Goal: Task Accomplishment & Management: Manage account settings

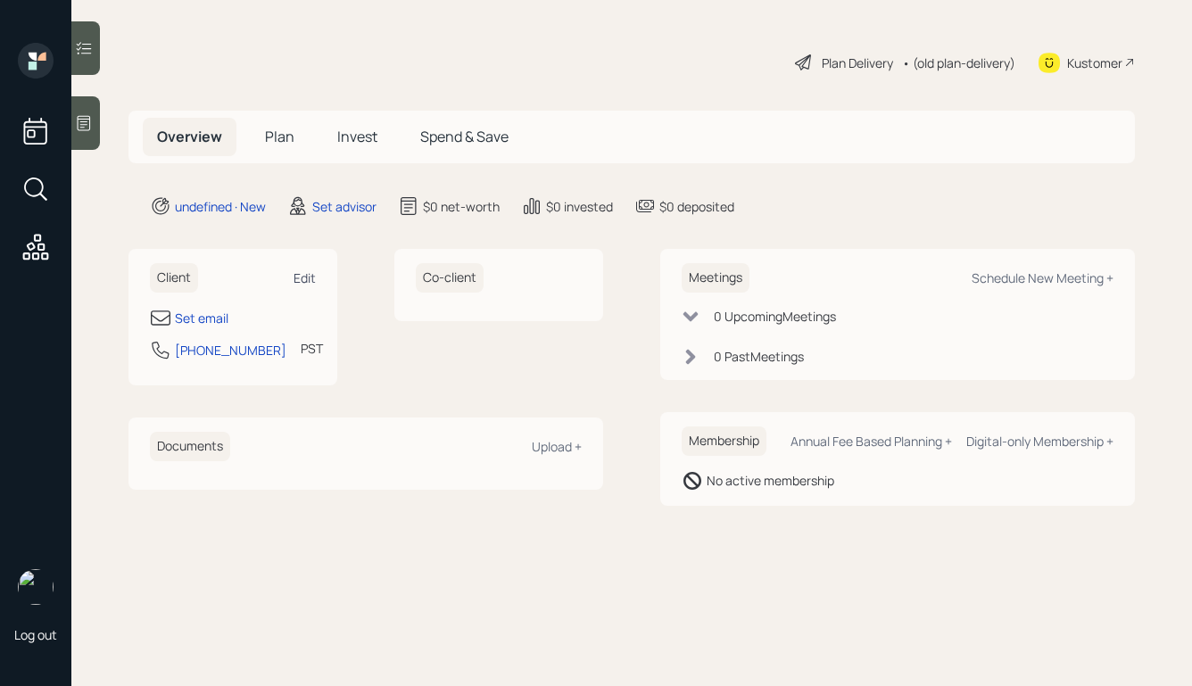
click at [311, 271] on div "Edit" at bounding box center [305, 278] width 22 height 17
select select "America/Los_Angeles"
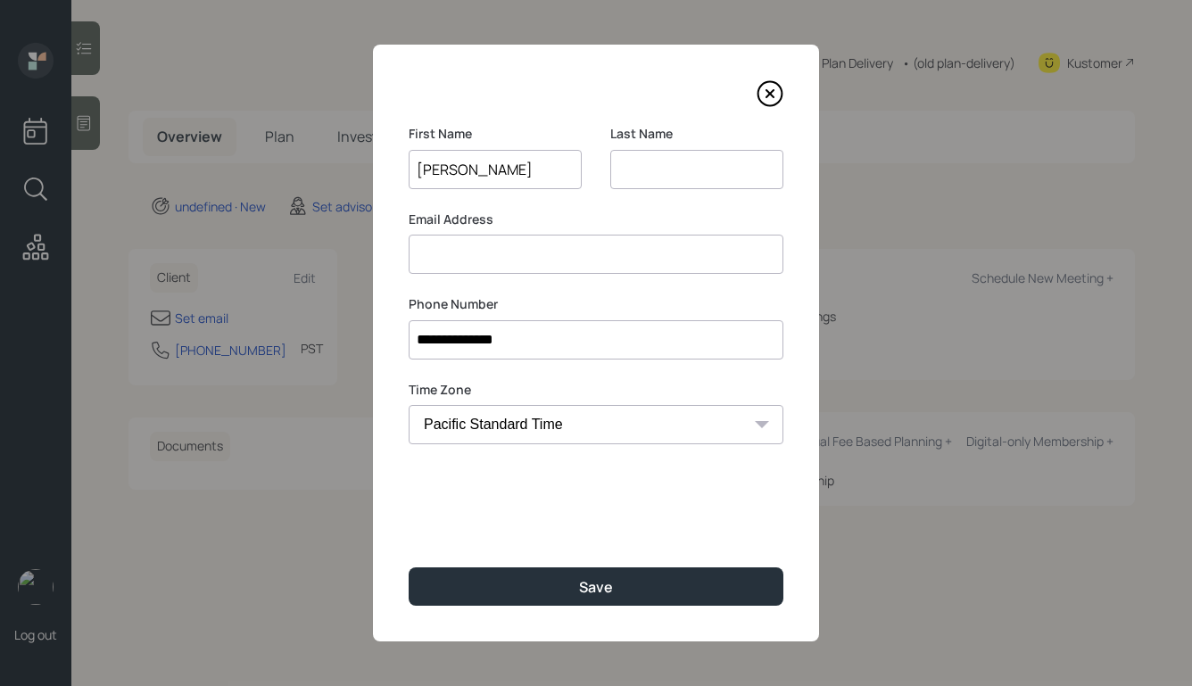
type input "[PERSON_NAME]"
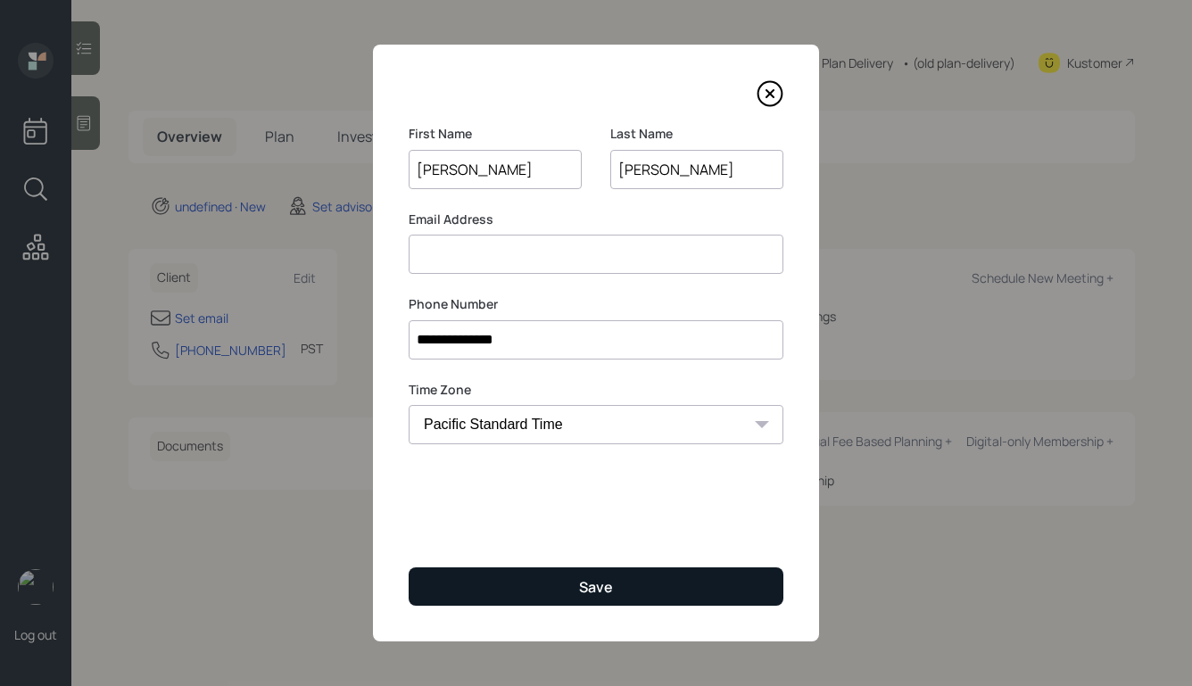
type input "Delaney"
click at [556, 586] on button "Save" at bounding box center [596, 587] width 375 height 38
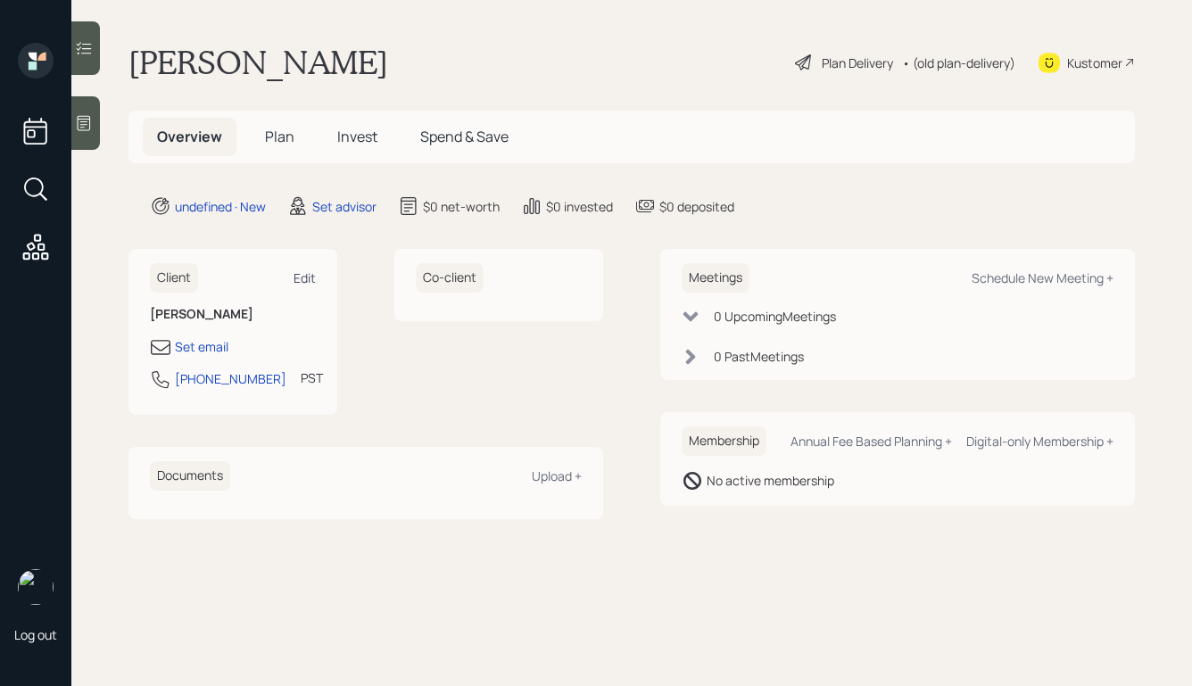
click at [309, 278] on div "Edit" at bounding box center [305, 278] width 22 height 17
select select "America/Los_Angeles"
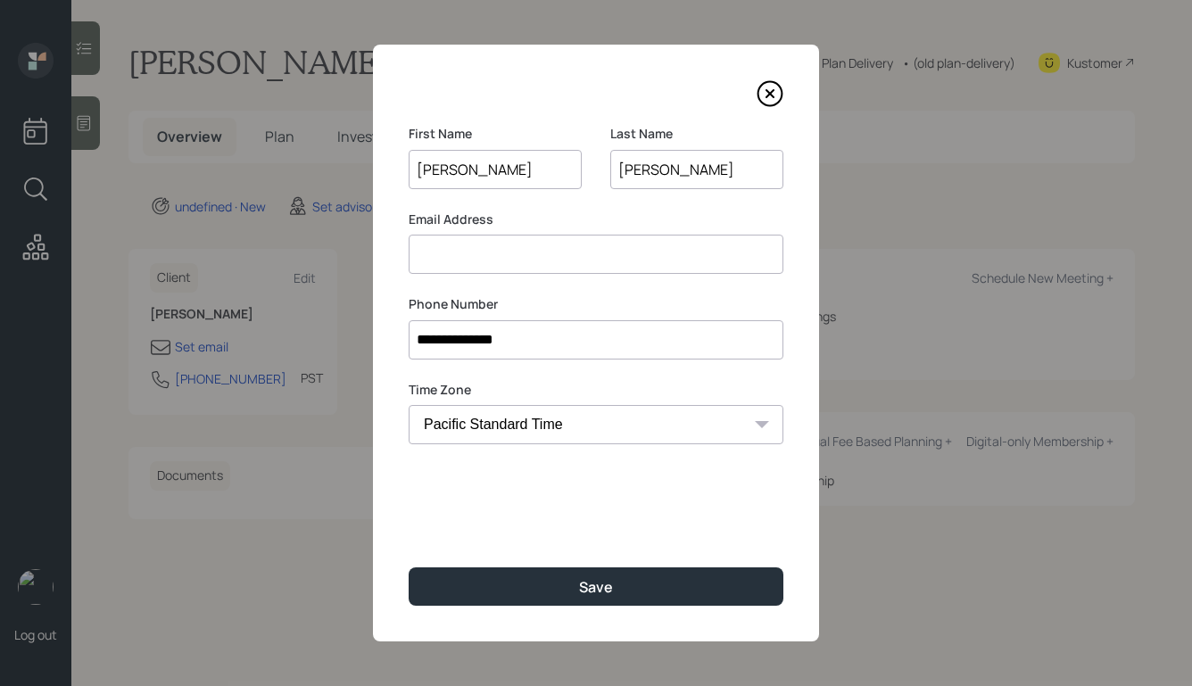
click at [501, 269] on input at bounding box center [596, 254] width 375 height 39
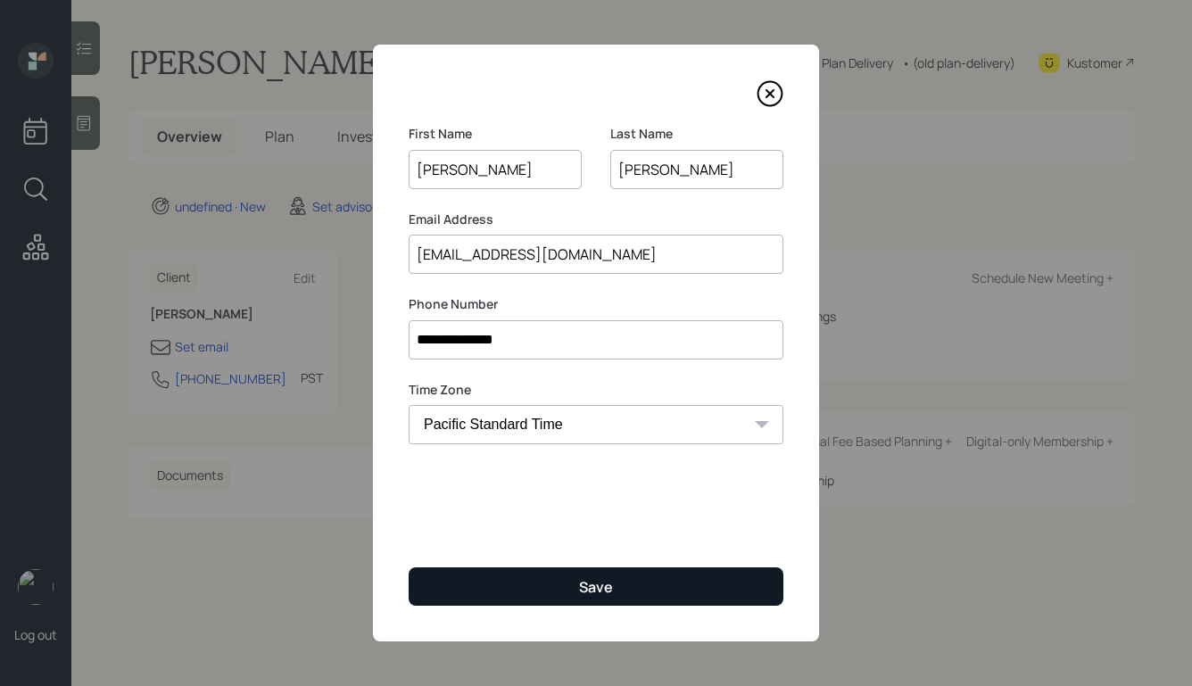
type input "delaneydoug@gmail.com"
click at [527, 578] on button "Save" at bounding box center [596, 587] width 375 height 38
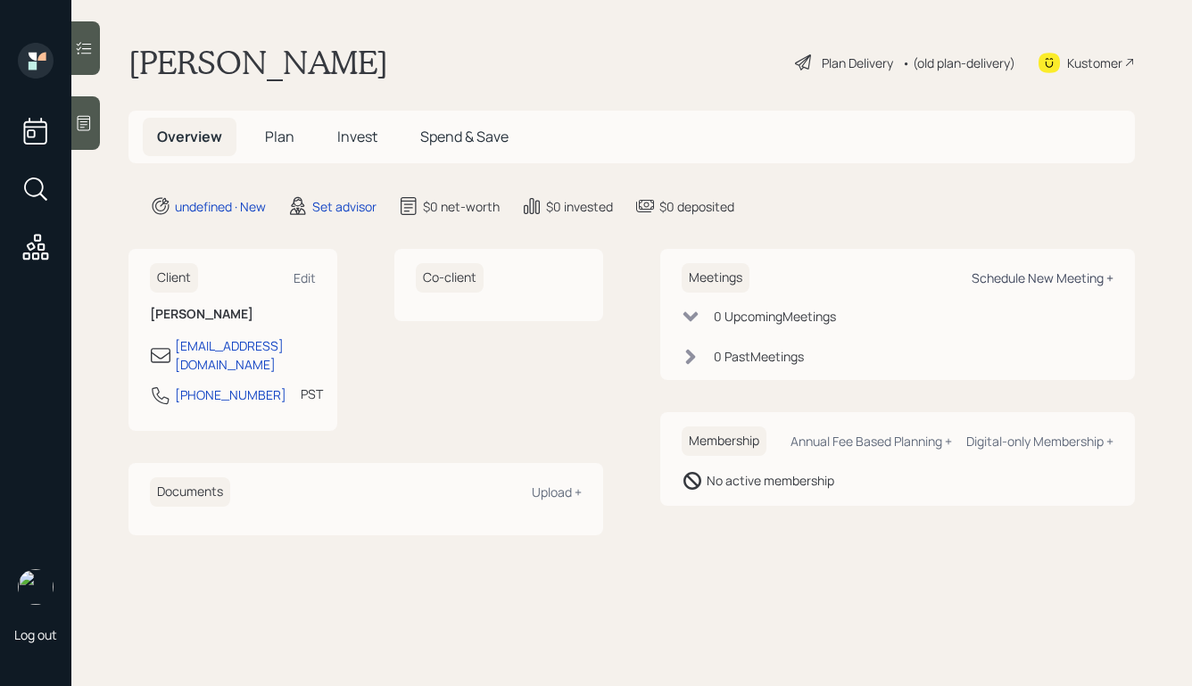
click at [996, 274] on div "Schedule New Meeting +" at bounding box center [1043, 278] width 142 height 17
select select "round-robin"
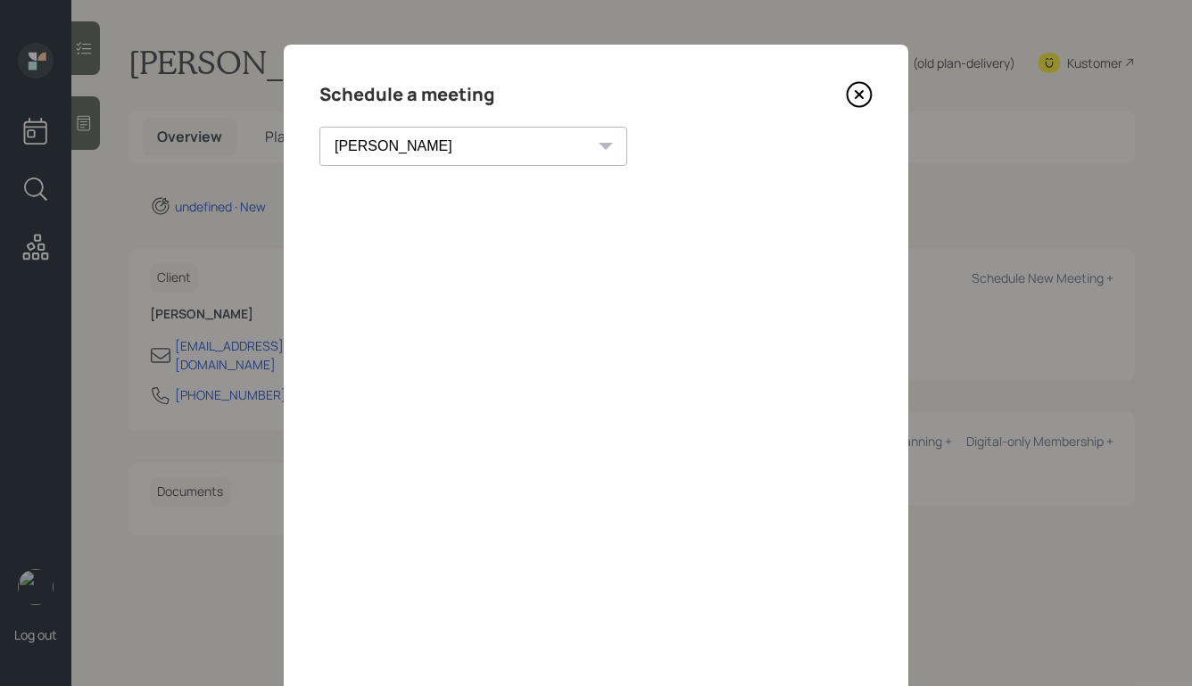
scroll to position [17, 0]
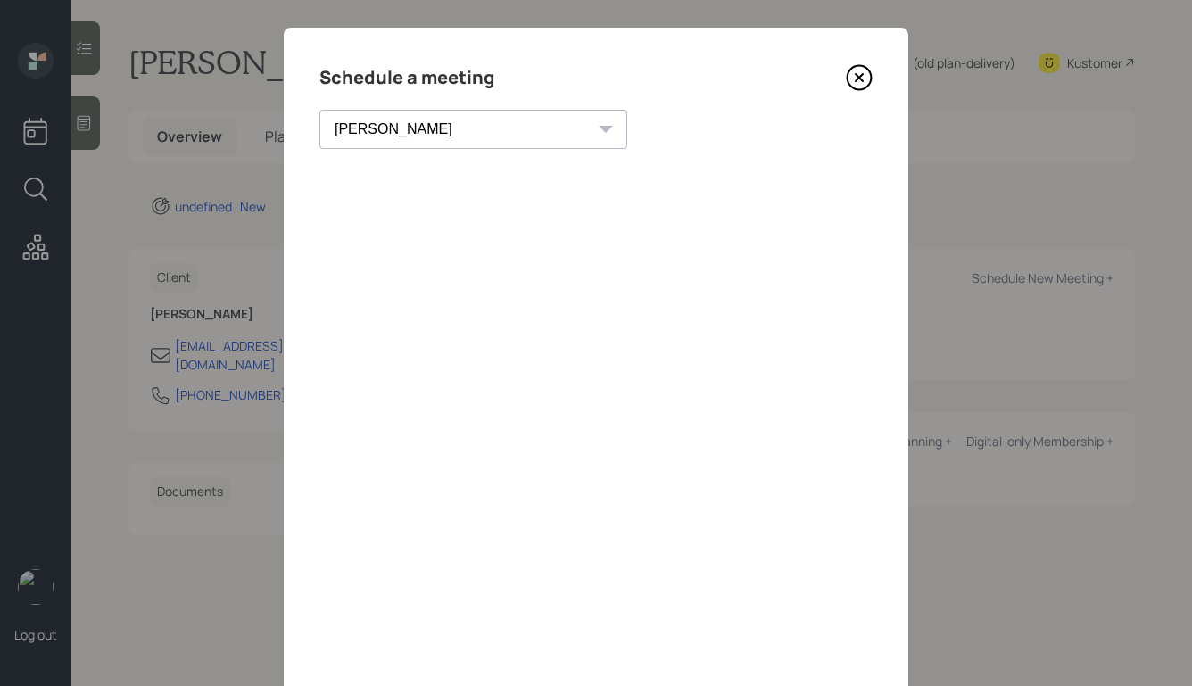
click at [859, 66] on icon at bounding box center [860, 78] width 24 height 24
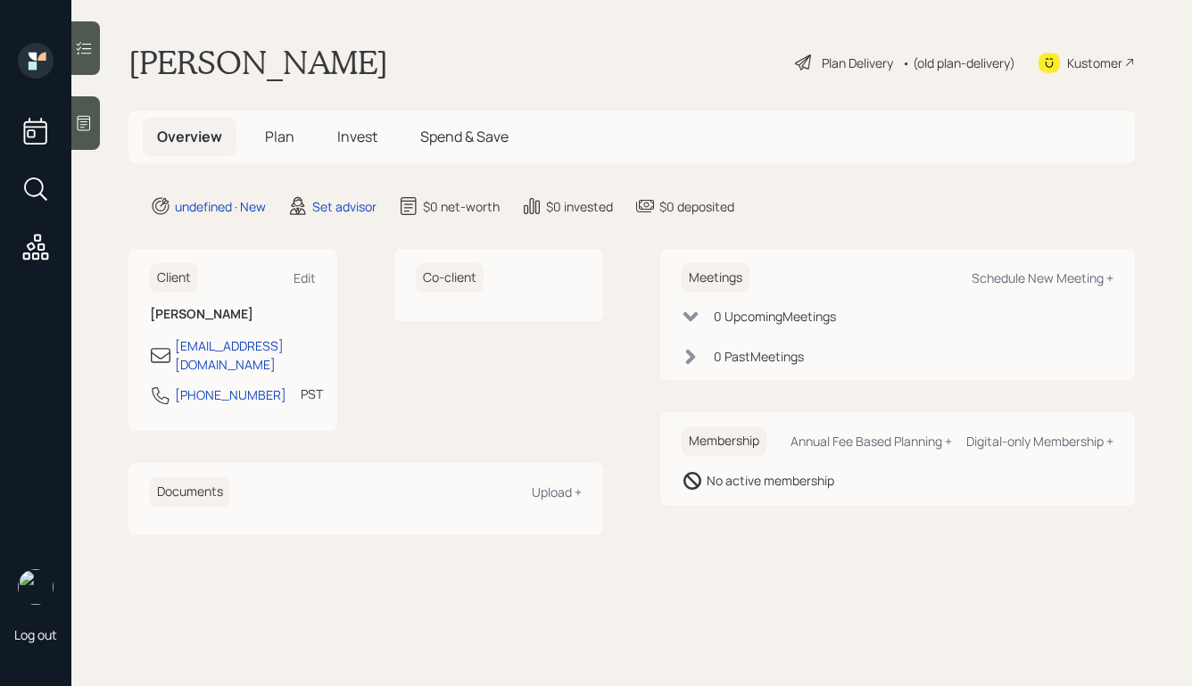
click at [87, 120] on icon at bounding box center [84, 123] width 18 height 18
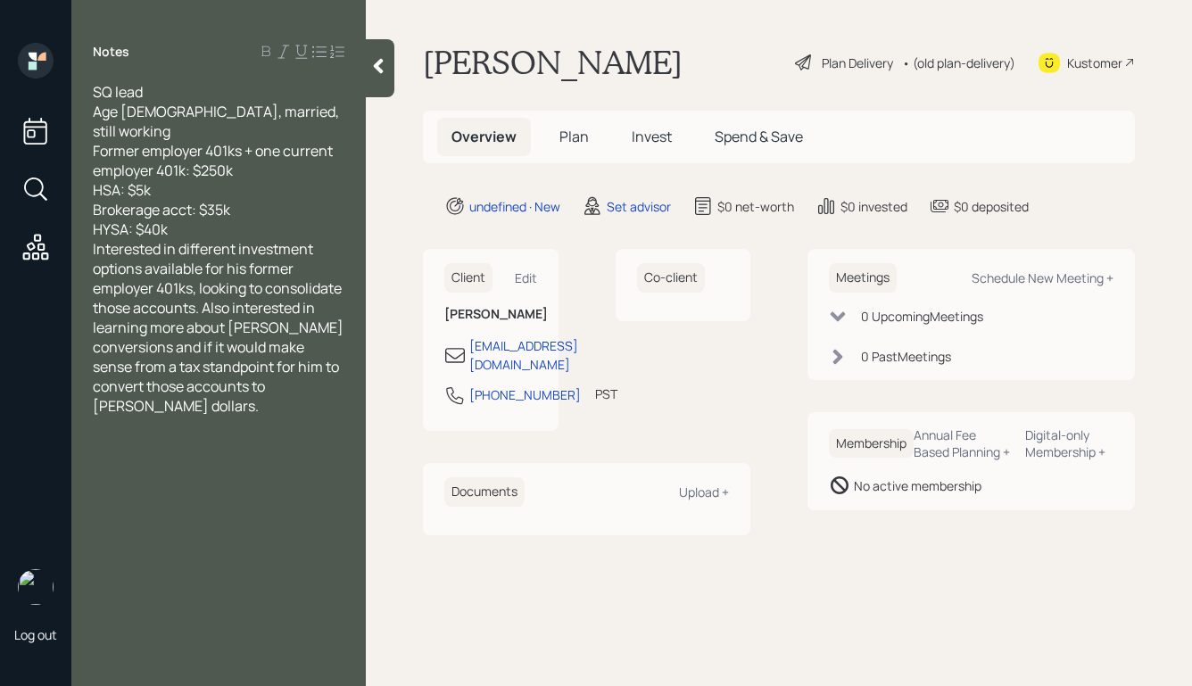
click at [253, 220] on div "HYSA: $40k" at bounding box center [219, 230] width 252 height 20
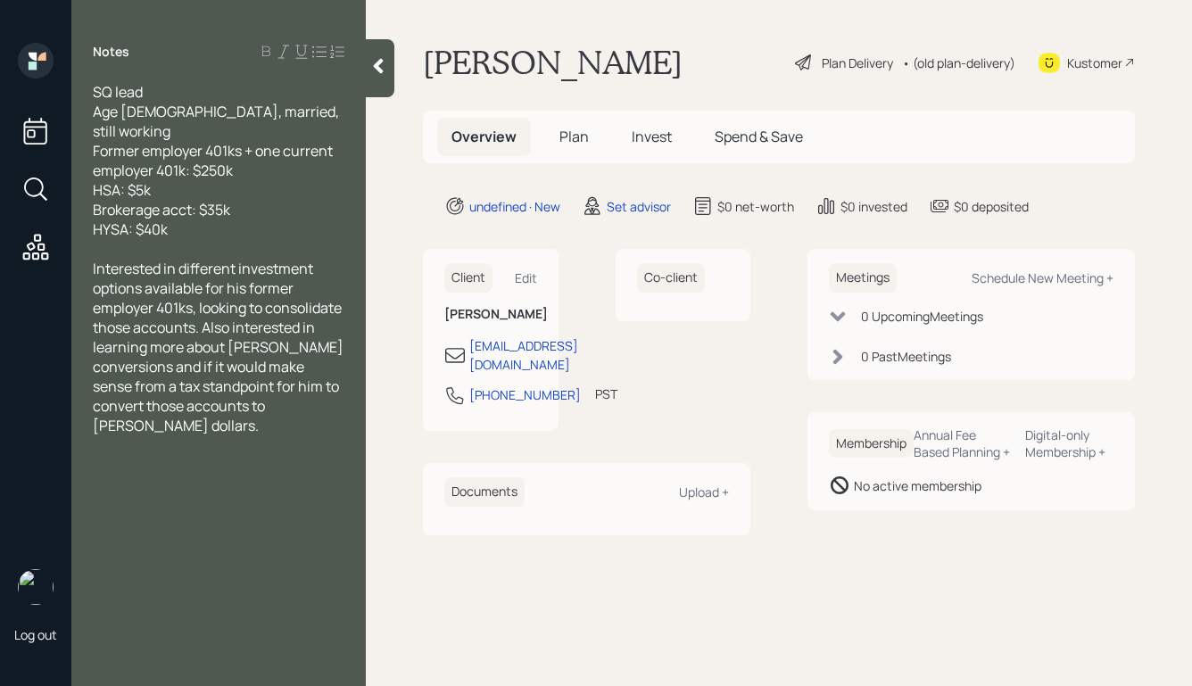
click at [376, 90] on div at bounding box center [380, 68] width 29 height 58
